Goal: Check status: Check status

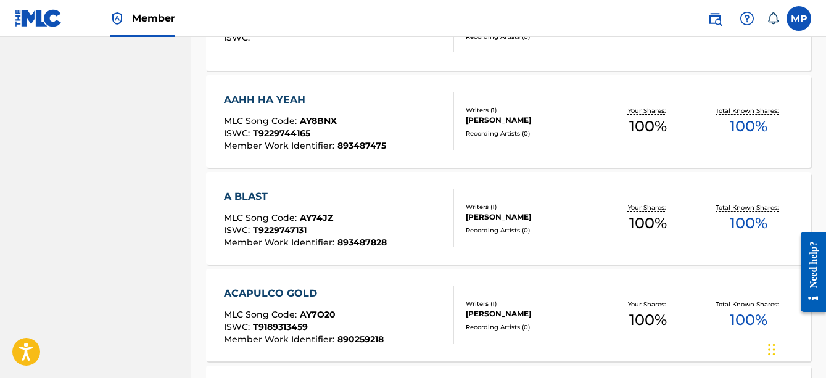
scroll to position [1034, 0]
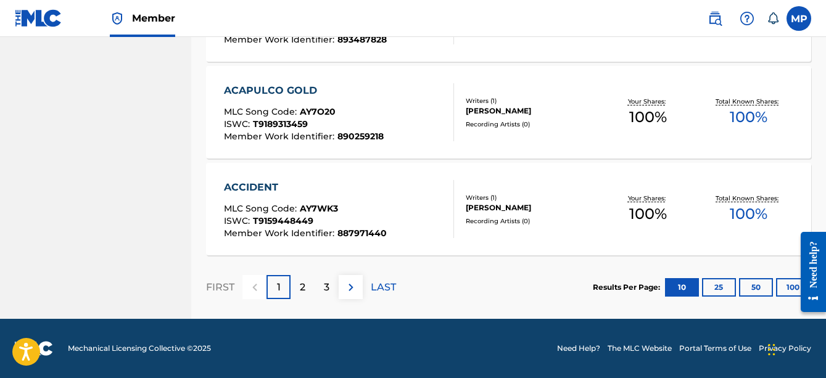
click at [380, 284] on p "LAST" at bounding box center [383, 287] width 25 height 15
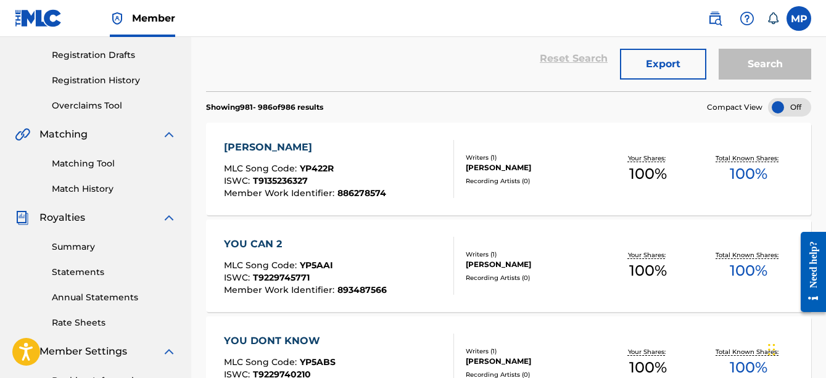
scroll to position [201, 0]
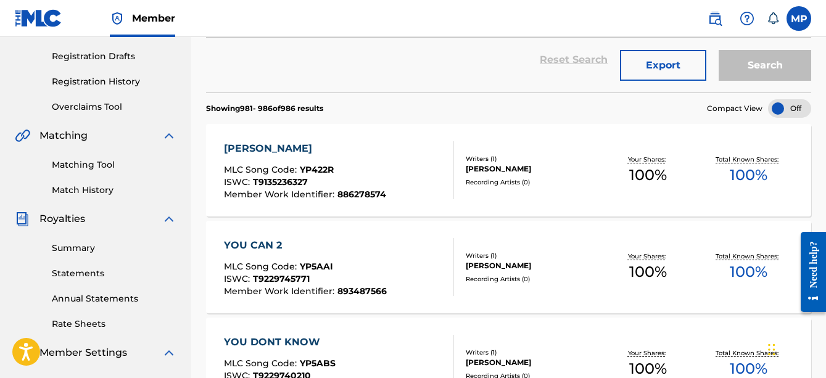
click at [398, 212] on div "[PERSON_NAME] MLC Song Code : YP422R ISWC : T9135236327 Member Work Identifier …" at bounding box center [508, 170] width 605 height 93
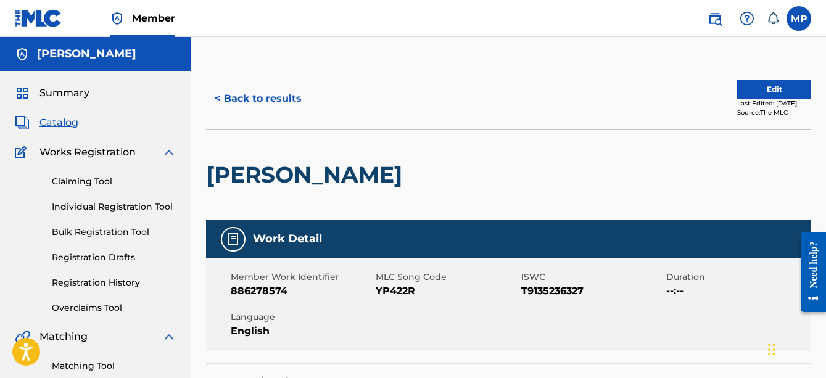
click at [295, 105] on button "< Back to results" at bounding box center [258, 98] width 104 height 31
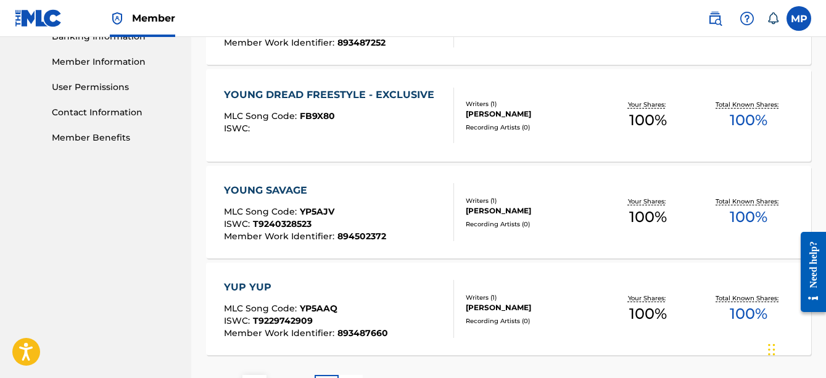
scroll to position [646, 0]
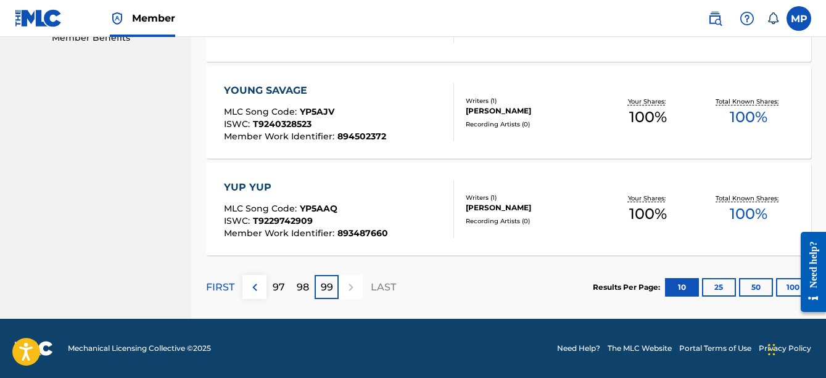
click at [304, 291] on p "98" at bounding box center [303, 287] width 12 height 15
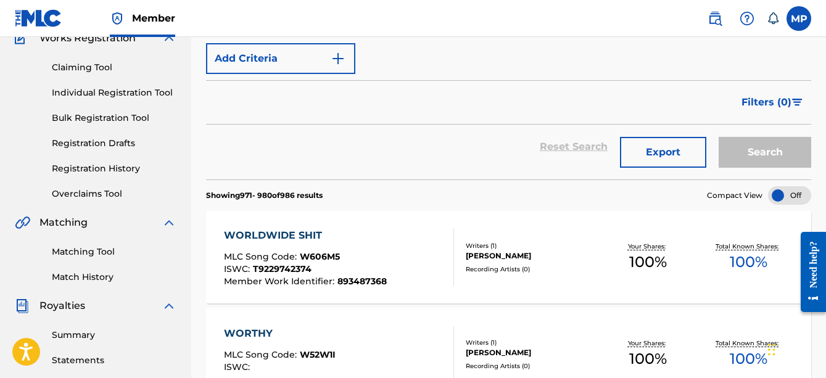
scroll to position [115, 0]
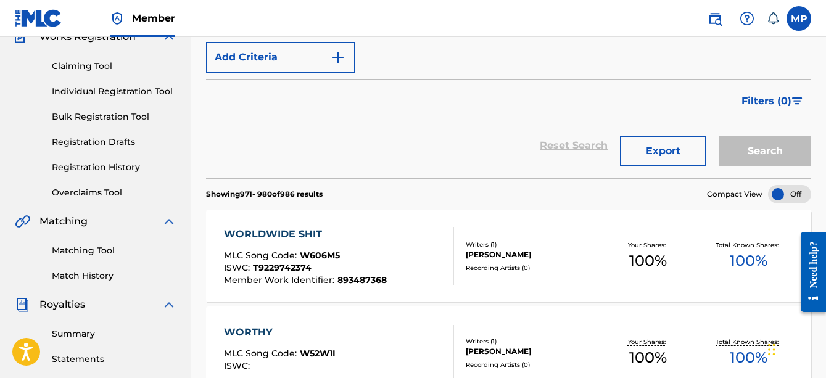
click at [118, 280] on link "Match History" at bounding box center [114, 276] width 125 height 13
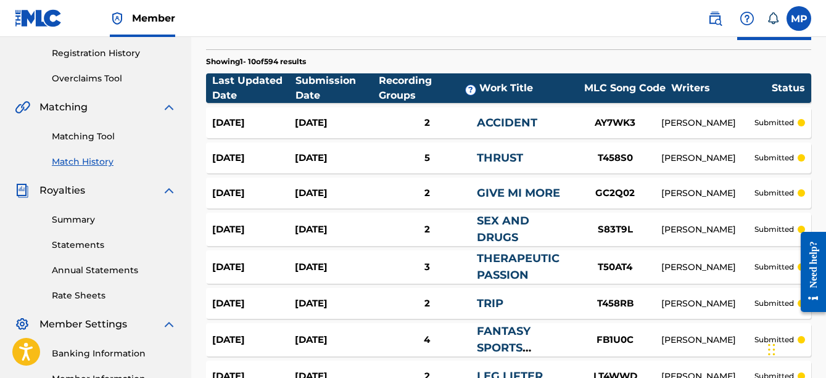
scroll to position [436, 0]
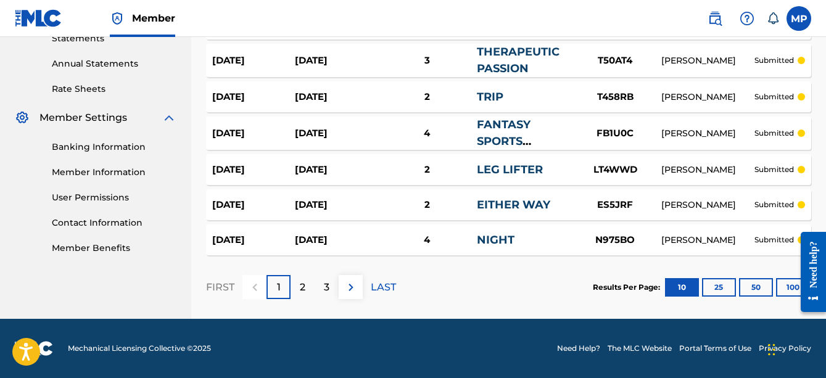
click at [390, 283] on p "LAST" at bounding box center [383, 287] width 25 height 15
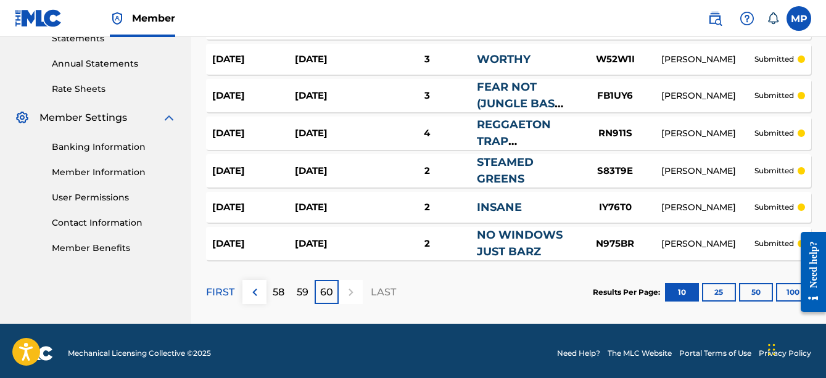
click at [787, 292] on button "100" at bounding box center [793, 292] width 34 height 19
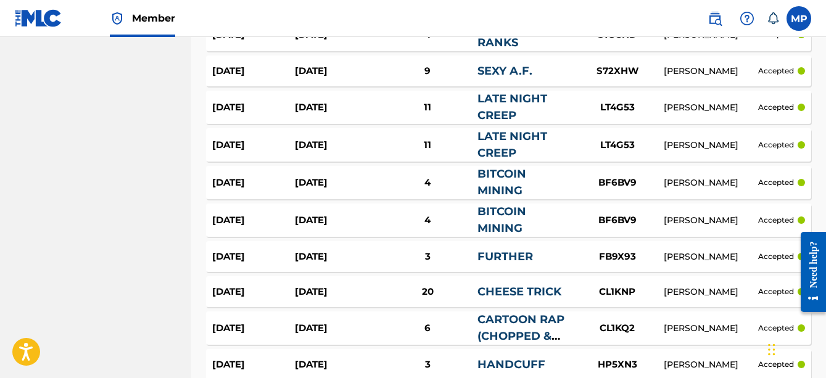
scroll to position [2574, 0]
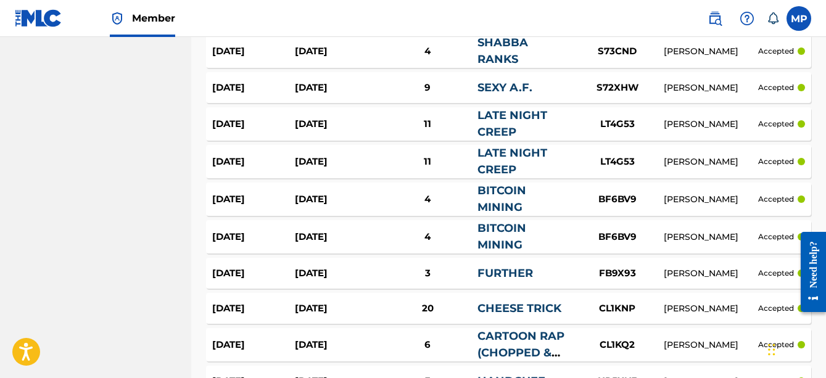
click at [279, 206] on div "[DATE]" at bounding box center [253, 199] width 83 height 14
